Goal: Task Accomplishment & Management: Manage account settings

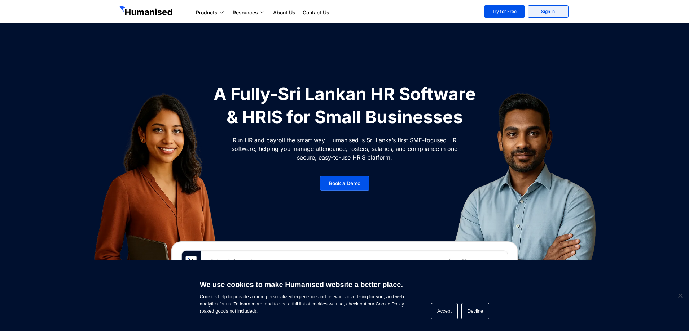
click at [556, 16] on link "Sign In" at bounding box center [547, 11] width 41 height 12
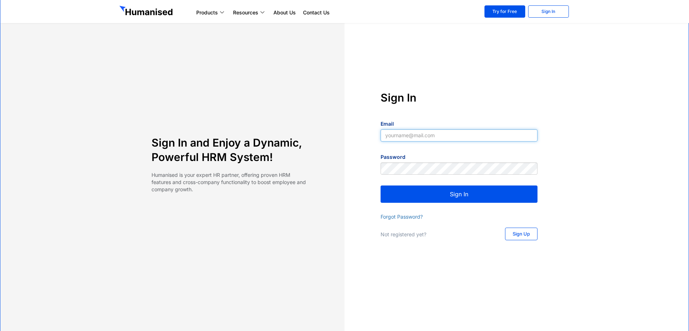
type input "yapa2009@yahoo.com"
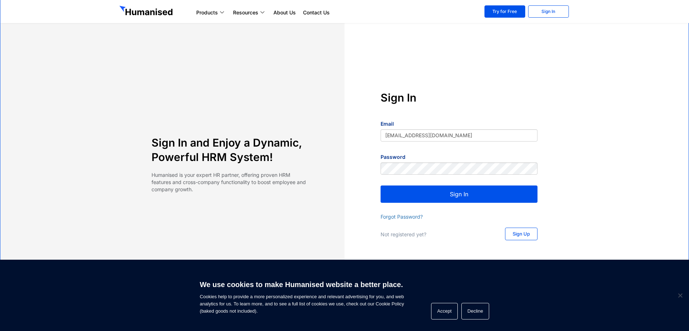
click at [449, 198] on button "Sign In" at bounding box center [458, 194] width 157 height 17
